Goal: Find specific page/section: Locate a particular part of the current website

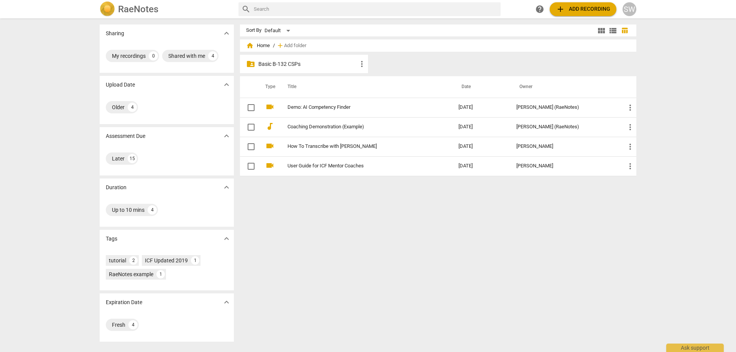
click at [268, 64] on p "Basic B-132 CSPs" at bounding box center [307, 64] width 99 height 8
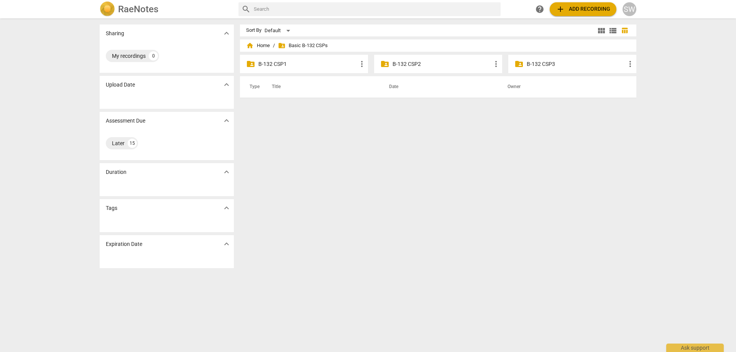
click at [268, 64] on p "B-132 CSP1" at bounding box center [307, 64] width 99 height 8
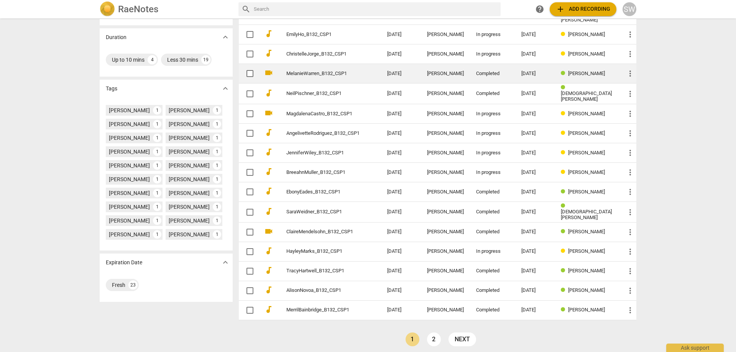
scroll to position [151, 0]
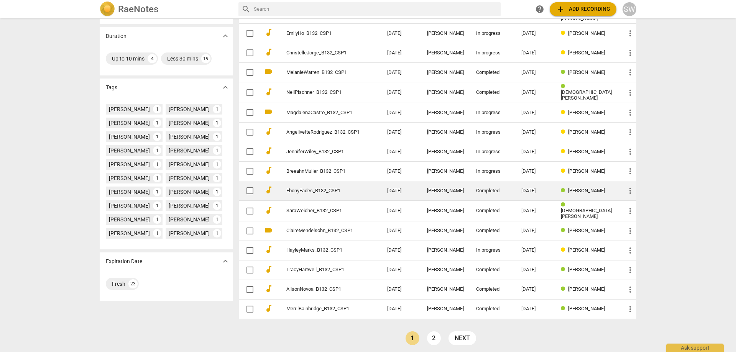
click at [312, 189] on link "EbonyEades_B132_CSP1" at bounding box center [322, 191] width 73 height 6
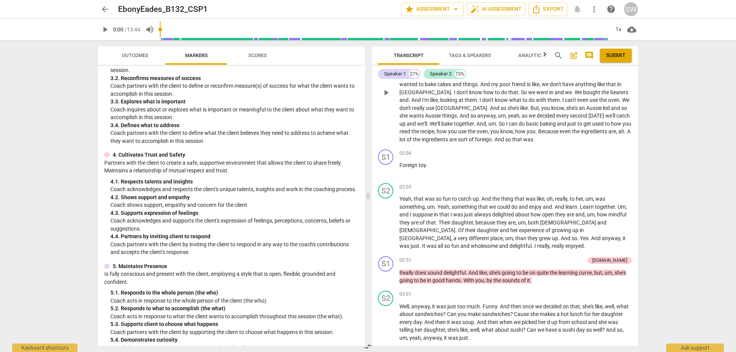
scroll to position [383, 0]
